Goal: Transaction & Acquisition: Purchase product/service

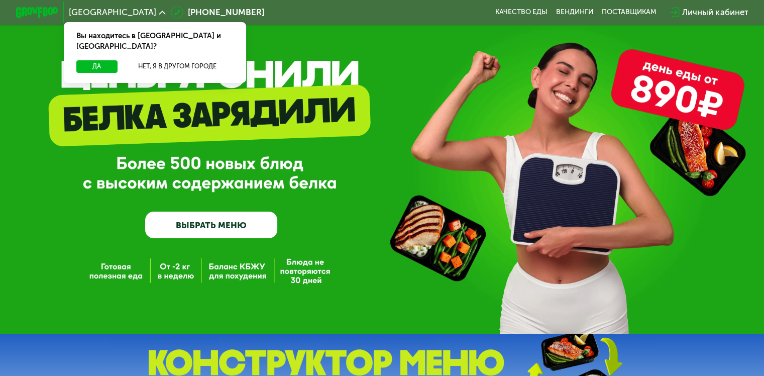
scroll to position [28, 0]
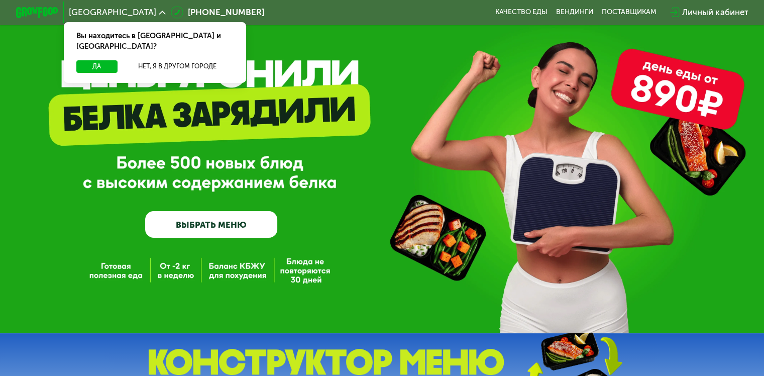
click at [184, 233] on link "ВЫБРАТЬ МЕНЮ" at bounding box center [211, 224] width 132 height 27
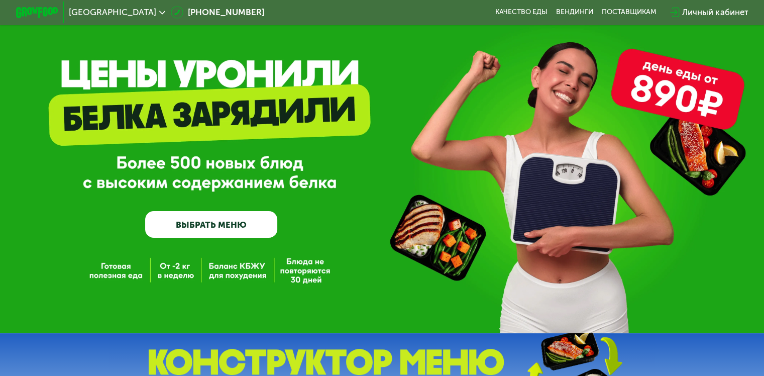
click at [173, 227] on link "ВЫБРАТЬ МЕНЮ" at bounding box center [211, 224] width 132 height 27
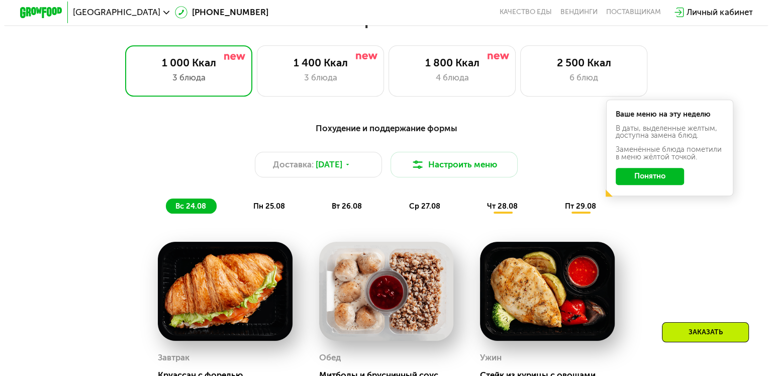
scroll to position [466, 0]
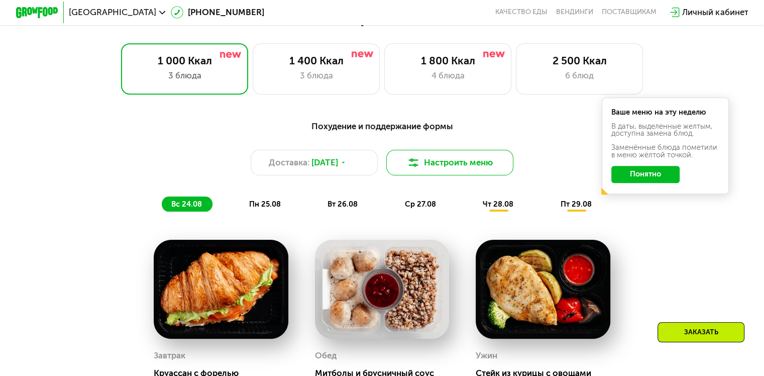
click at [446, 163] on button "Настроить меню" at bounding box center [450, 163] width 128 height 26
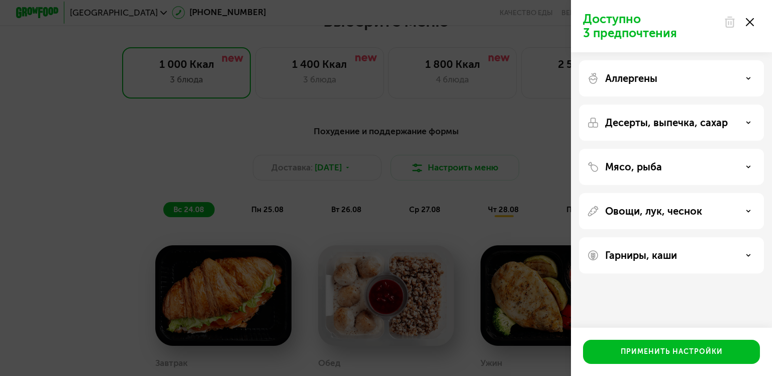
click at [673, 79] on div "Аллергены" at bounding box center [671, 78] width 169 height 12
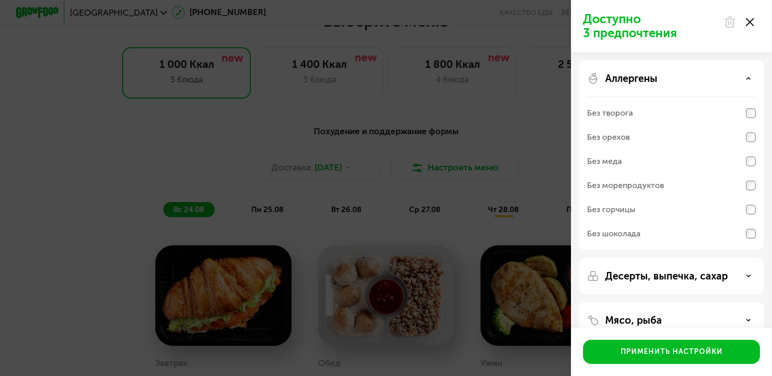
click at [671, 258] on div "Аллергены Без творога Без орехов Без меда Без морепродуктов Без горчицы Без шок…" at bounding box center [671, 276] width 185 height 36
click at [693, 75] on div "Аллергены" at bounding box center [671, 78] width 169 height 12
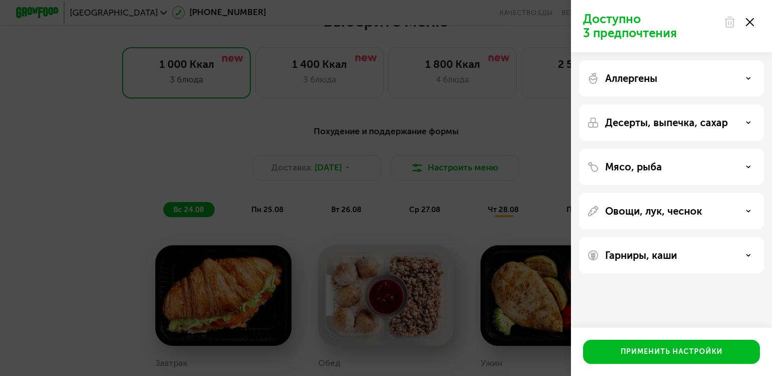
click at [667, 117] on p "Десерты, выпечка, сахар" at bounding box center [666, 123] width 123 height 12
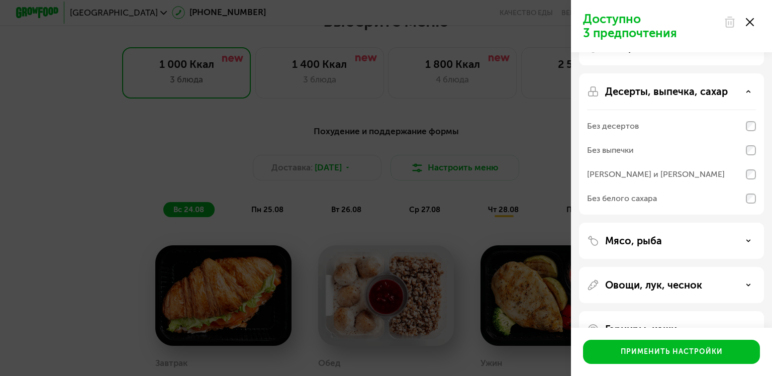
scroll to position [30, 0]
click at [640, 201] on div "Без белого сахара" at bounding box center [622, 199] width 70 height 12
click at [722, 87] on p "Десерты, выпечка, сахар" at bounding box center [666, 92] width 123 height 12
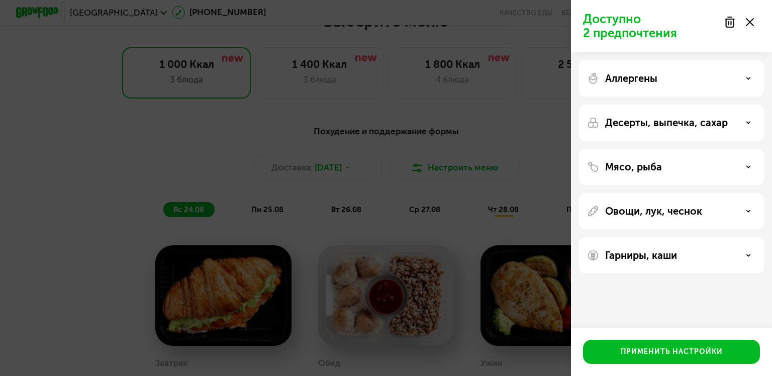
scroll to position [0, 0]
click at [640, 258] on p "Гарниры, каши" at bounding box center [641, 255] width 72 height 12
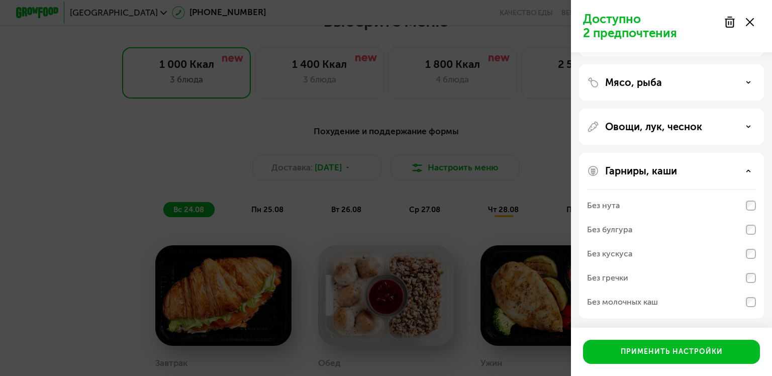
scroll to position [84, 0]
click at [621, 253] on div "Без кускуса" at bounding box center [609, 254] width 45 height 12
click at [621, 218] on div "Без нута" at bounding box center [671, 230] width 169 height 24
click at [617, 228] on div "Без булгура" at bounding box center [609, 230] width 45 height 12
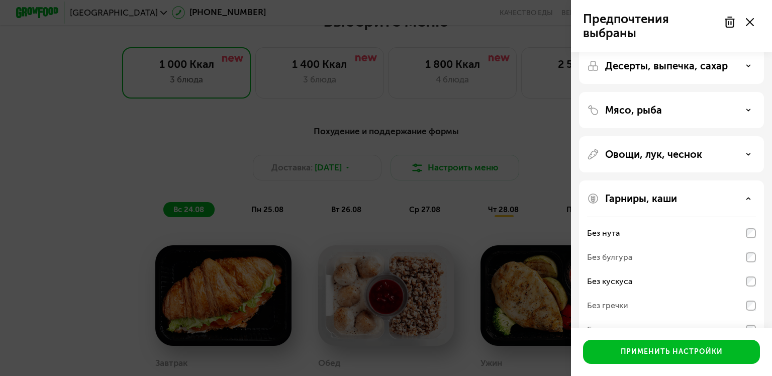
scroll to position [58, 0]
click at [649, 179] on div "Овощи, лук, чеснок" at bounding box center [671, 261] width 185 height 165
click at [656, 155] on p "Овощи, лук, чеснок" at bounding box center [653, 153] width 97 height 12
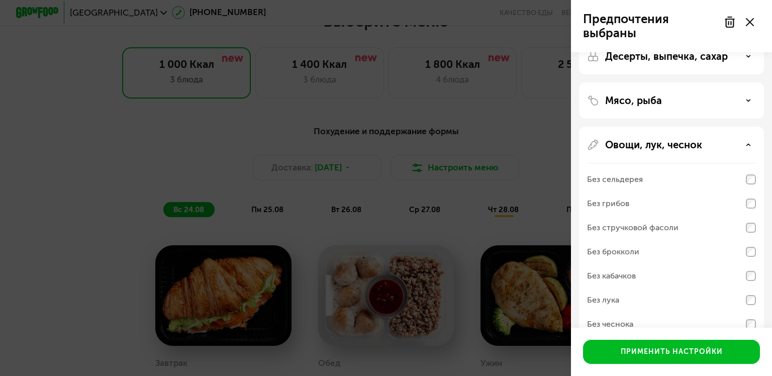
scroll to position [67, 0]
drag, startPoint x: 656, startPoint y: 155, endPoint x: 663, endPoint y: 110, distance: 45.3
click at [663, 110] on div "Аллергены Десерты, выпечка, сахар Мясо, рыба Овощи, лук, чеснок Без сельдерея Б…" at bounding box center [671, 253] width 201 height 536
click at [663, 126] on div "Мясо, рыба" at bounding box center [671, 233] width 185 height 214
click at [666, 103] on div "Мясо, рыба" at bounding box center [671, 100] width 169 height 12
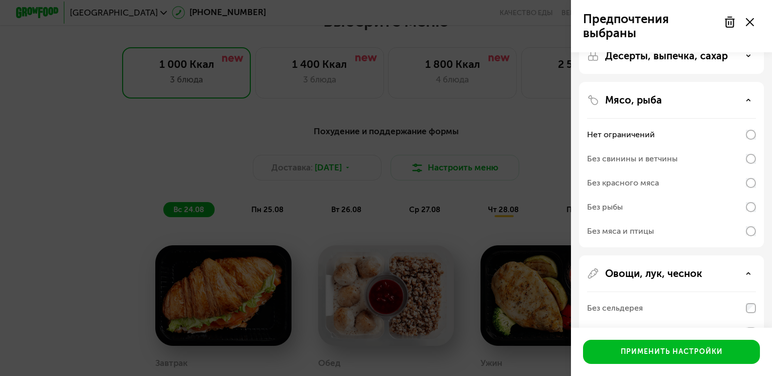
click at [657, 186] on div "Без красного мяса" at bounding box center [623, 183] width 72 height 12
click at [674, 144] on div "Нет ограничений" at bounding box center [671, 135] width 169 height 24
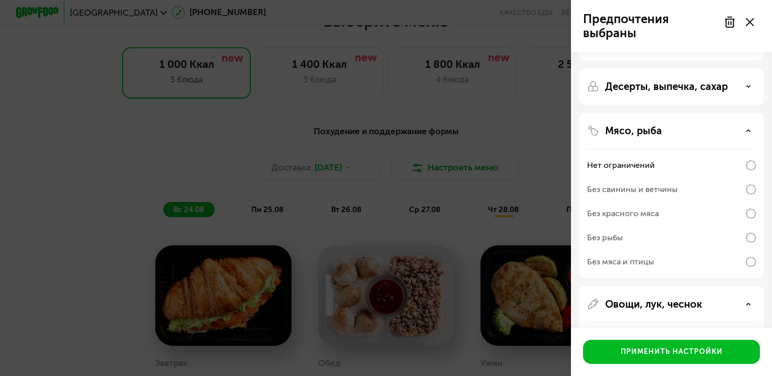
click at [681, 135] on div "Мясо, рыба" at bounding box center [671, 131] width 169 height 12
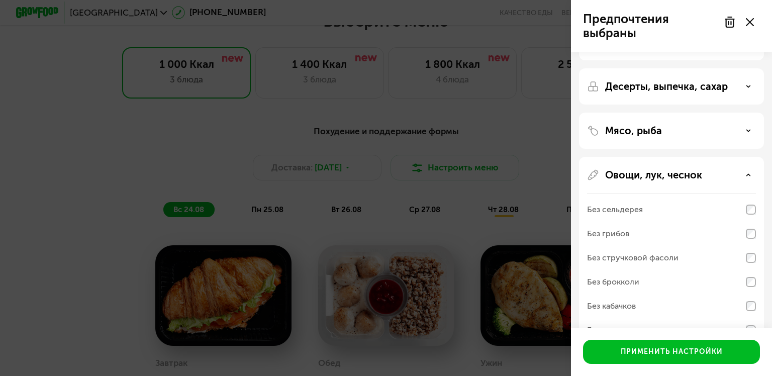
click at [717, 87] on p "Десерты, выпечка, сахар" at bounding box center [666, 86] width 123 height 12
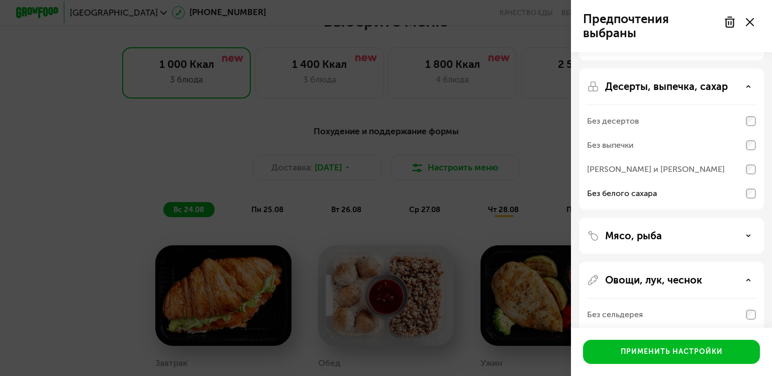
click at [681, 195] on div "Без белого сахара" at bounding box center [671, 193] width 169 height 24
click at [726, 90] on p "Десерты, выпечка, сахар" at bounding box center [666, 86] width 123 height 12
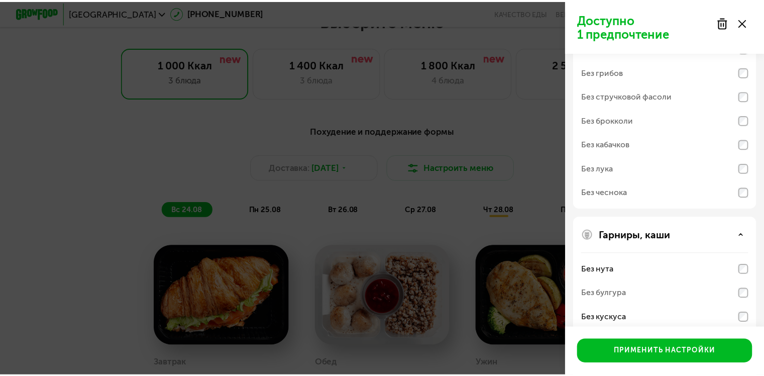
scroll to position [262, 0]
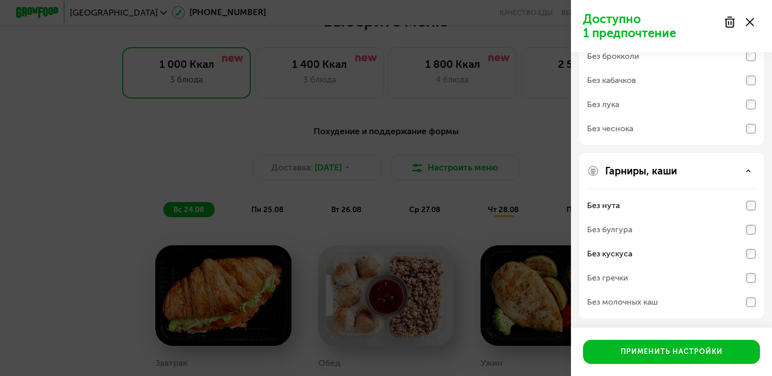
click at [653, 229] on div "Без булгура" at bounding box center [671, 230] width 169 height 24
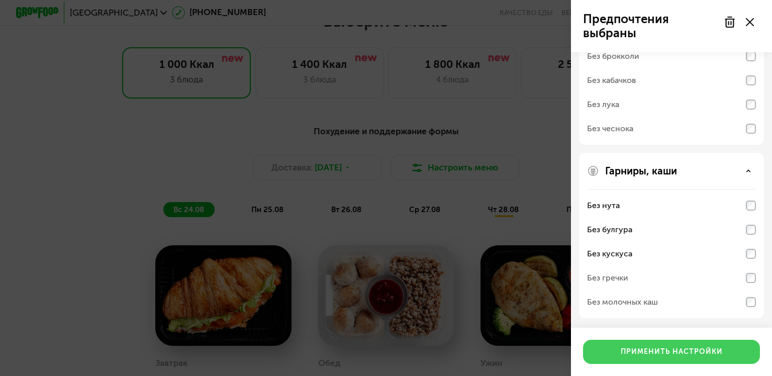
click at [644, 349] on div "Применить настройки" at bounding box center [672, 352] width 102 height 10
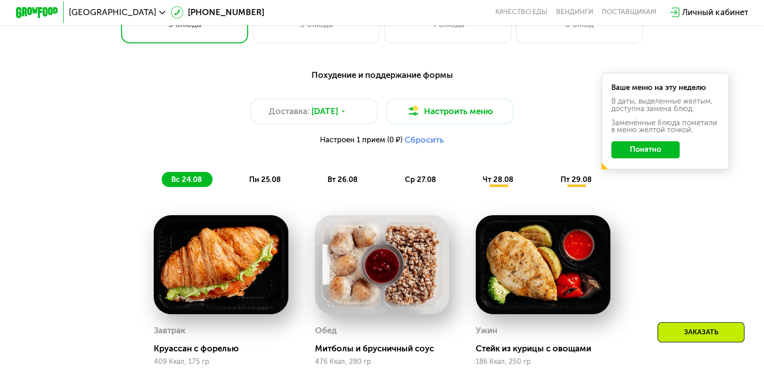
scroll to position [596, 0]
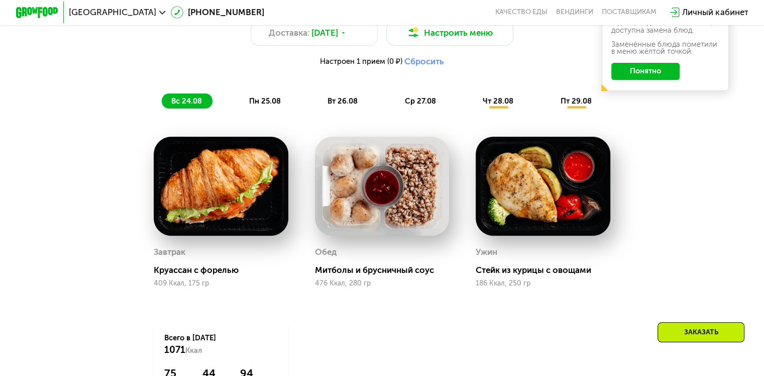
click at [494, 111] on div "Похудение и поддержание формы Доставка: [DATE] Настроить меню Настроен 1 прием …" at bounding box center [382, 49] width 641 height 131
click at [551, 109] on div "чт 28.08" at bounding box center [576, 100] width 51 height 15
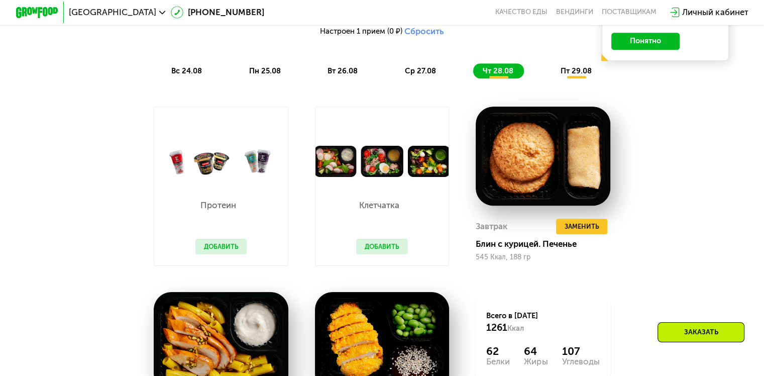
scroll to position [675, 0]
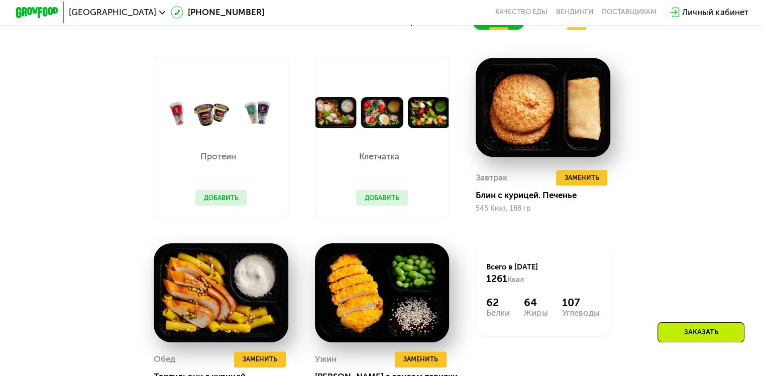
click at [365, 206] on button "Добавить" at bounding box center [382, 198] width 52 height 16
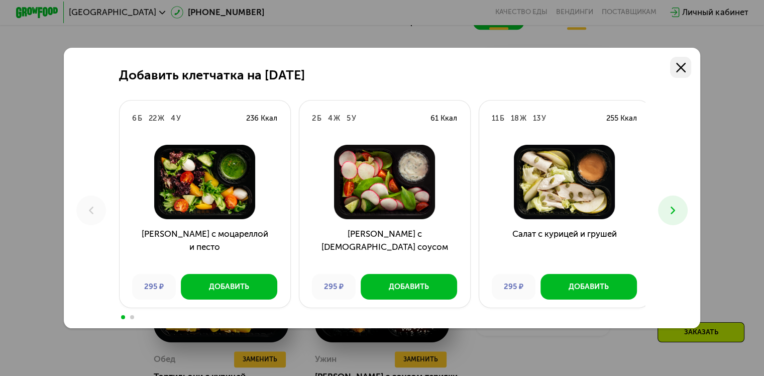
click at [678, 61] on link at bounding box center [680, 67] width 21 height 21
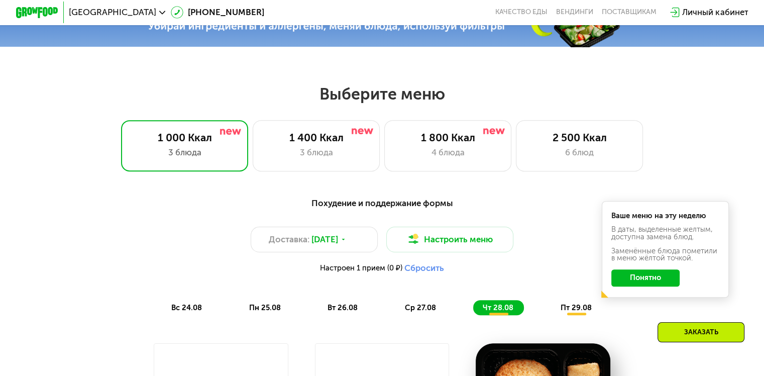
scroll to position [367, 0]
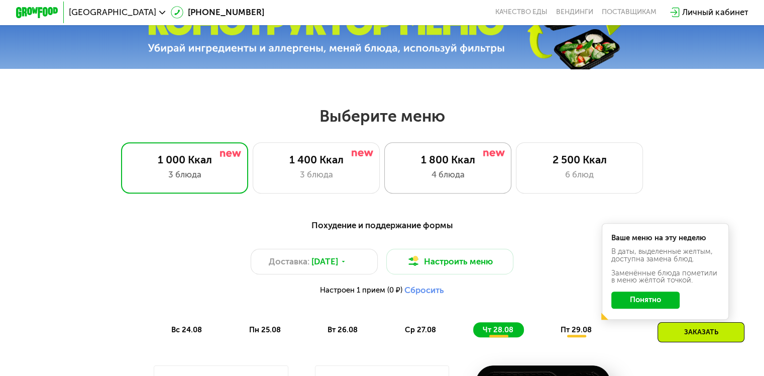
click at [421, 172] on div "4 блюда" at bounding box center [447, 174] width 105 height 13
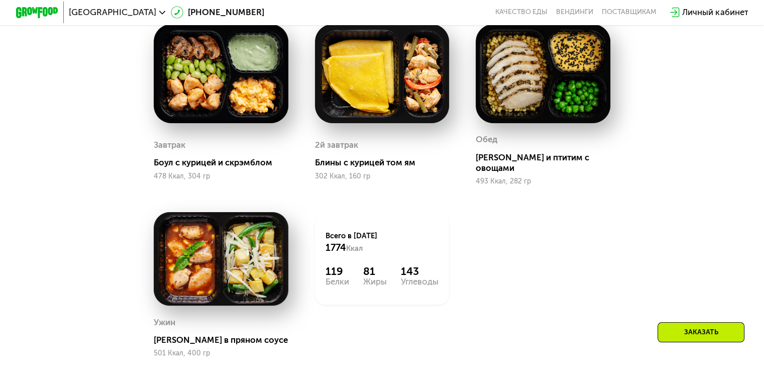
scroll to position [564, 0]
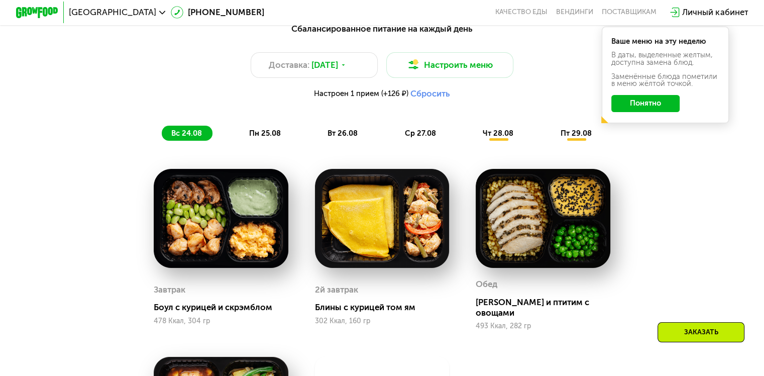
click at [487, 136] on span "чт 28.08" at bounding box center [498, 133] width 31 height 9
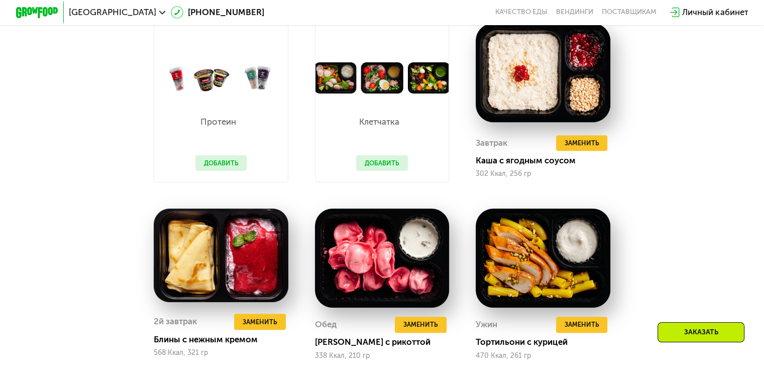
scroll to position [691, 0]
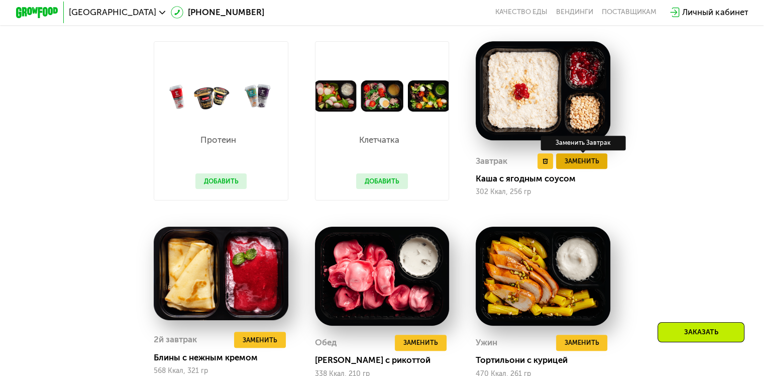
click at [585, 165] on span "Заменить" at bounding box center [581, 161] width 35 height 11
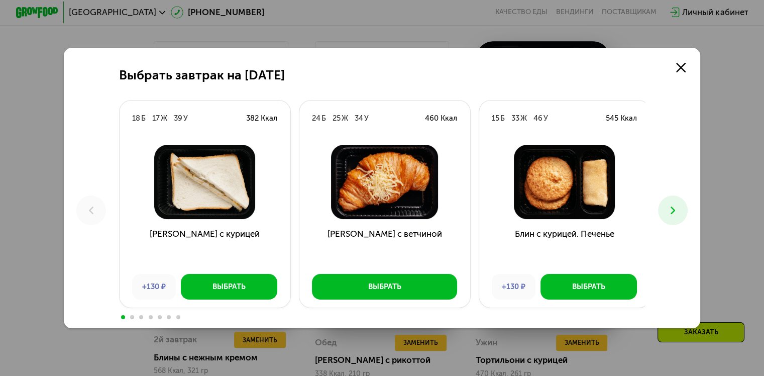
click at [675, 220] on button at bounding box center [673, 210] width 30 height 30
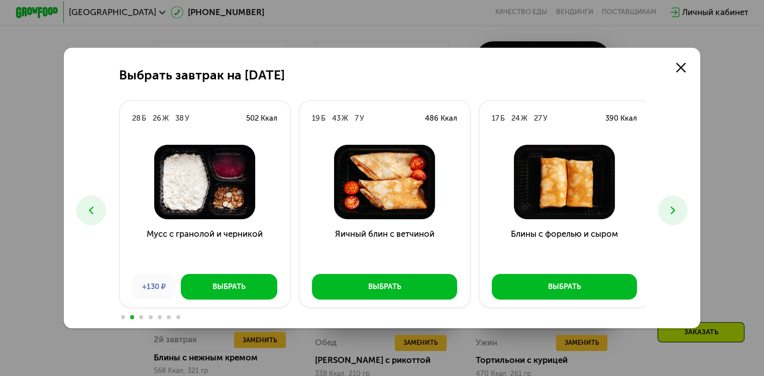
click at [675, 220] on button at bounding box center [673, 210] width 30 height 30
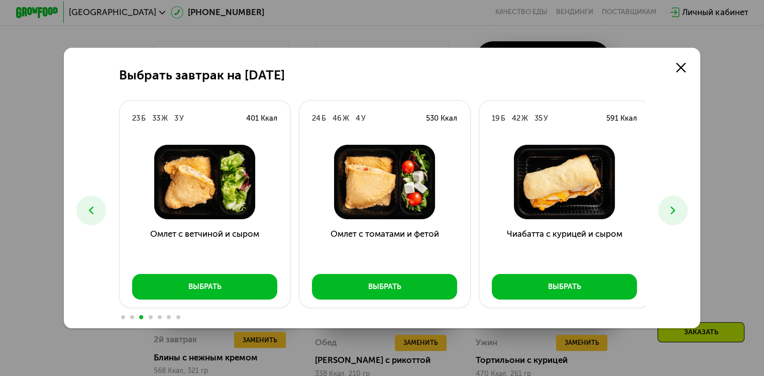
click at [675, 220] on button at bounding box center [673, 210] width 30 height 30
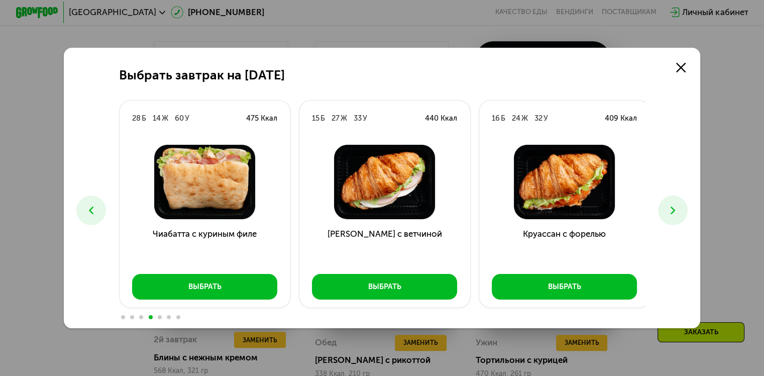
click at [675, 220] on button at bounding box center [673, 210] width 30 height 30
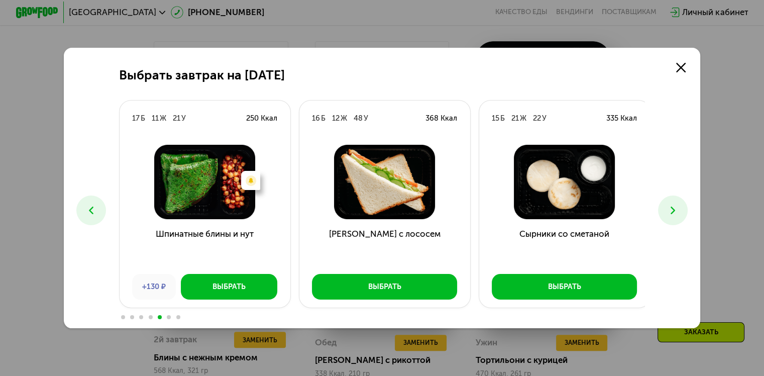
click at [675, 220] on button at bounding box center [673, 210] width 30 height 30
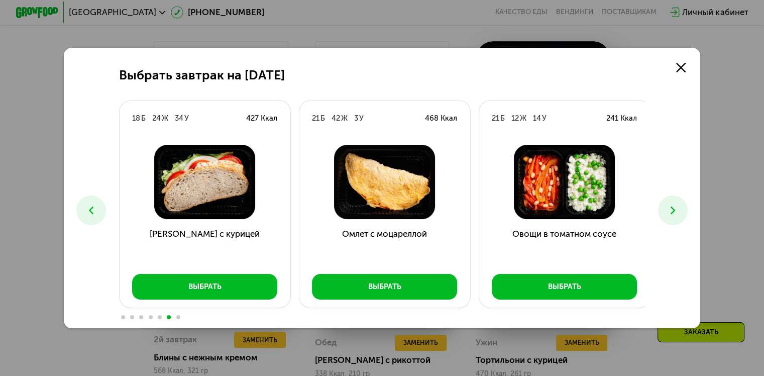
click at [675, 220] on button at bounding box center [673, 210] width 30 height 30
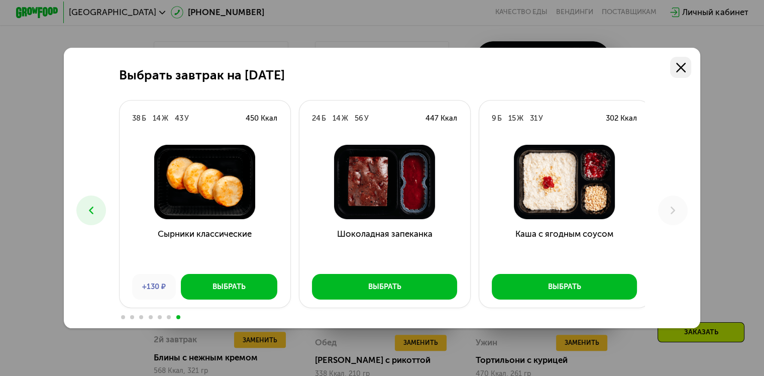
click at [691, 57] on link at bounding box center [680, 67] width 21 height 21
